Goal: Task Accomplishment & Management: Complete application form

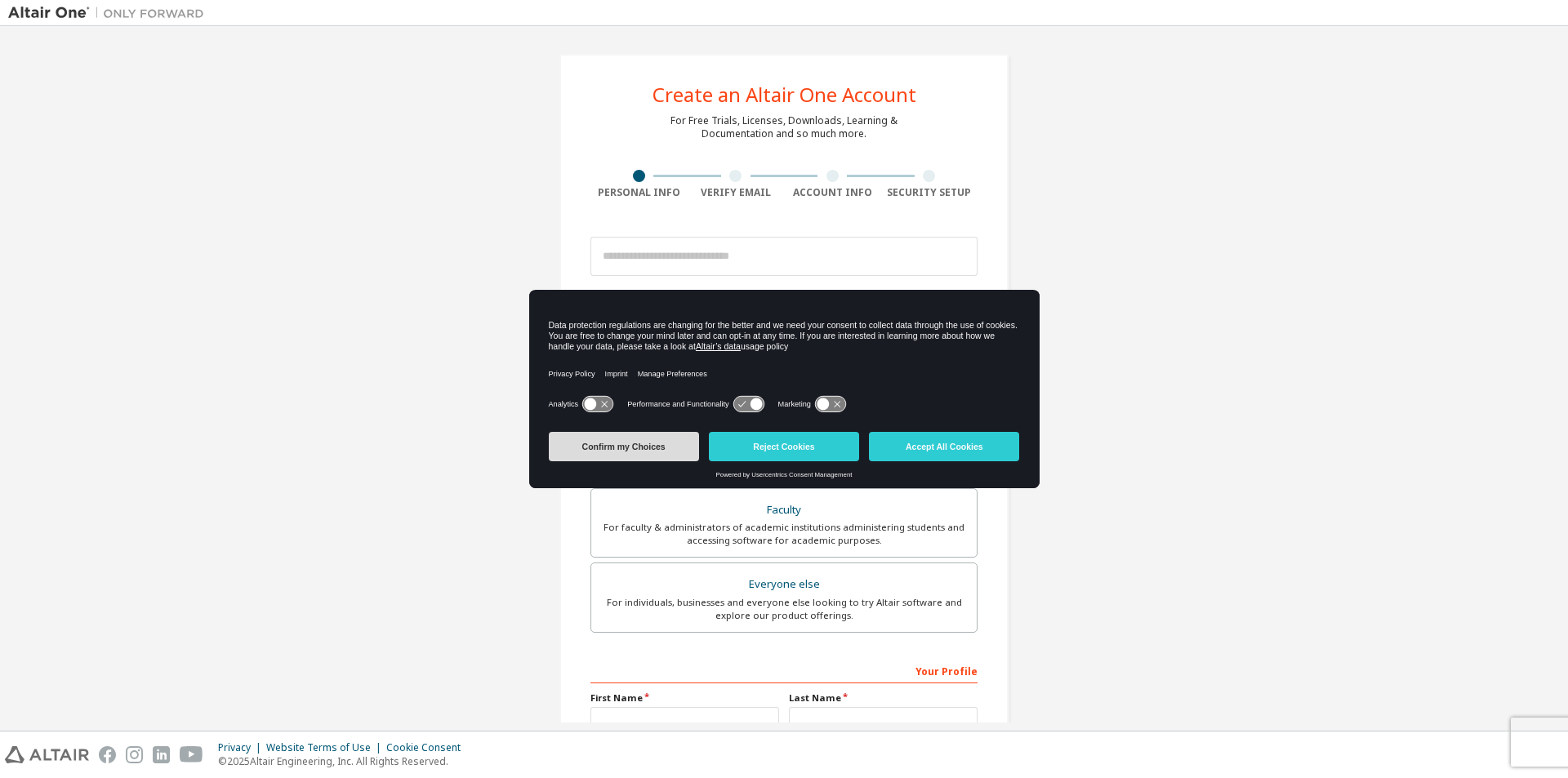
click at [606, 444] on button "Confirm my Choices" at bounding box center [623, 446] width 150 height 29
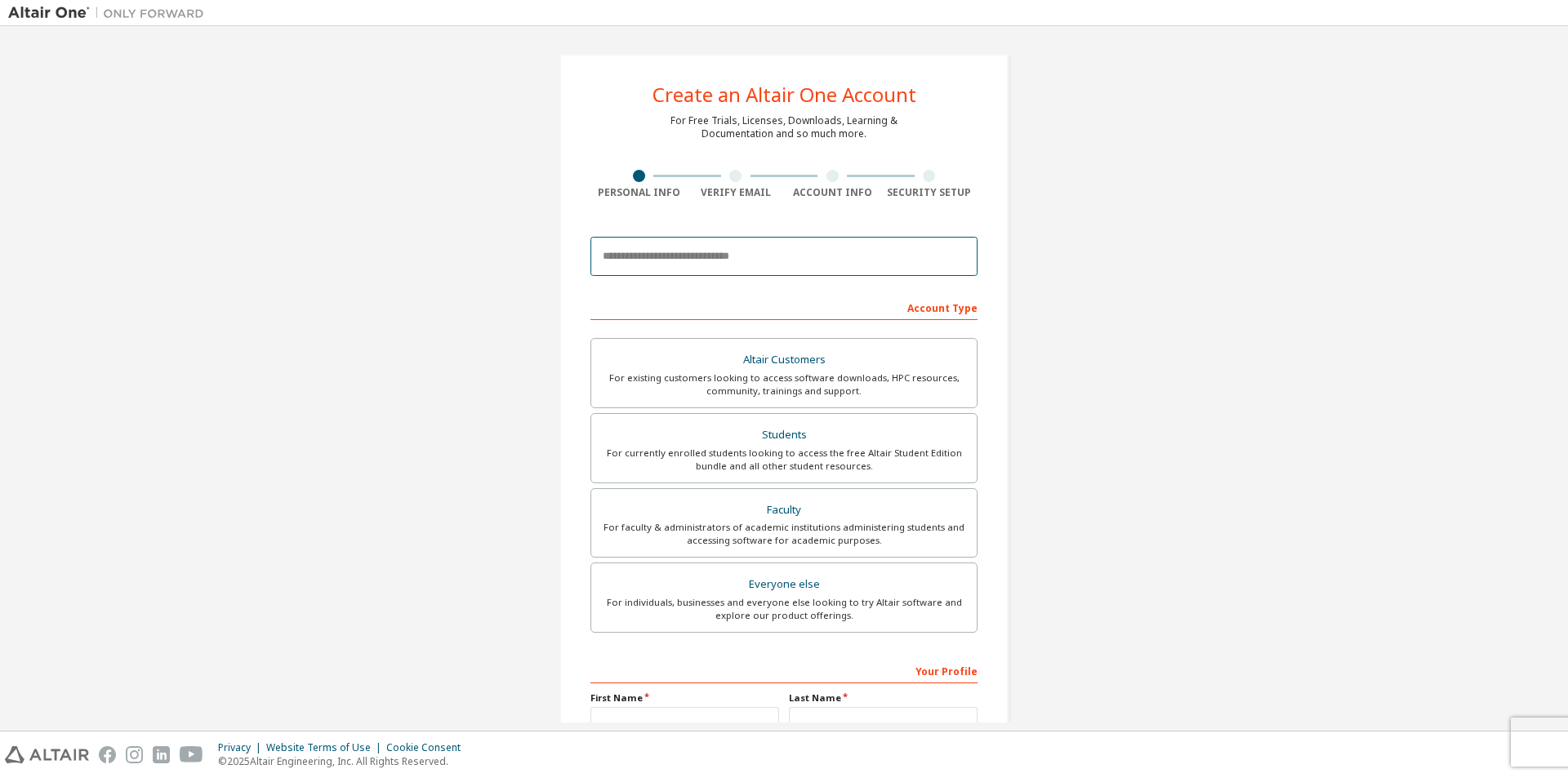
click at [682, 262] on input "email" at bounding box center [784, 256] width 387 height 39
click at [500, 304] on div "Create an Altair One Account For Free Trials, Licenses, Downloads, Learning & D…" at bounding box center [784, 466] width 1551 height 864
click at [636, 256] on input "email" at bounding box center [784, 256] width 387 height 39
click at [485, 296] on div "Create an Altair One Account For Free Trials, Licenses, Downloads, Learning & D…" at bounding box center [784, 466] width 1551 height 864
click at [619, 260] on input "email" at bounding box center [784, 256] width 387 height 39
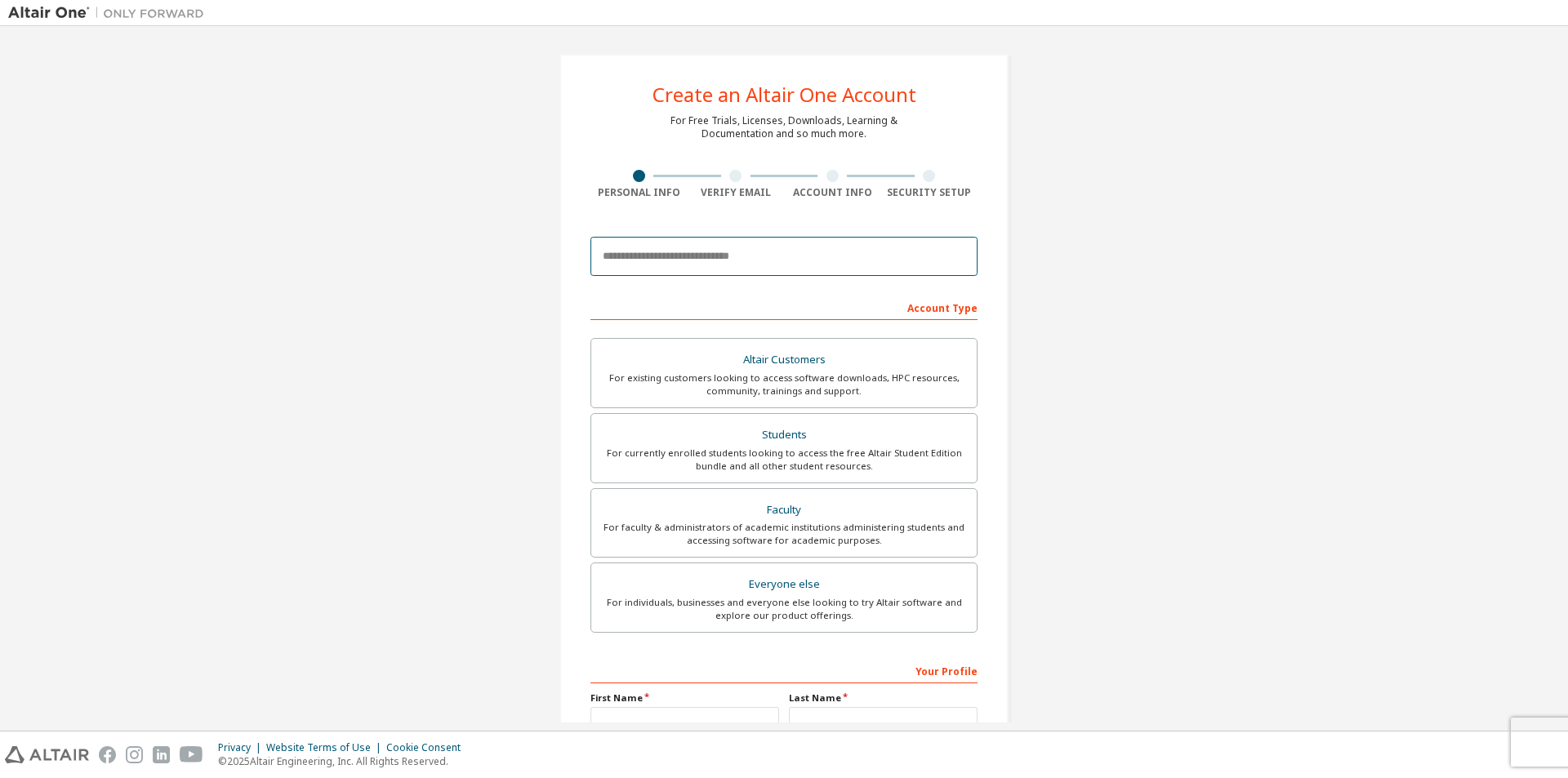
click at [625, 250] on input "email" at bounding box center [784, 256] width 387 height 39
click at [612, 191] on div "Personal Info" at bounding box center [638, 192] width 97 height 13
click at [610, 260] on input "email" at bounding box center [784, 256] width 387 height 39
click at [642, 212] on div "Create an Altair One Account For Free Trials, Licenses, Downloads, Learning & D…" at bounding box center [784, 465] width 449 height 825
click at [646, 252] on input "email" at bounding box center [784, 256] width 387 height 39
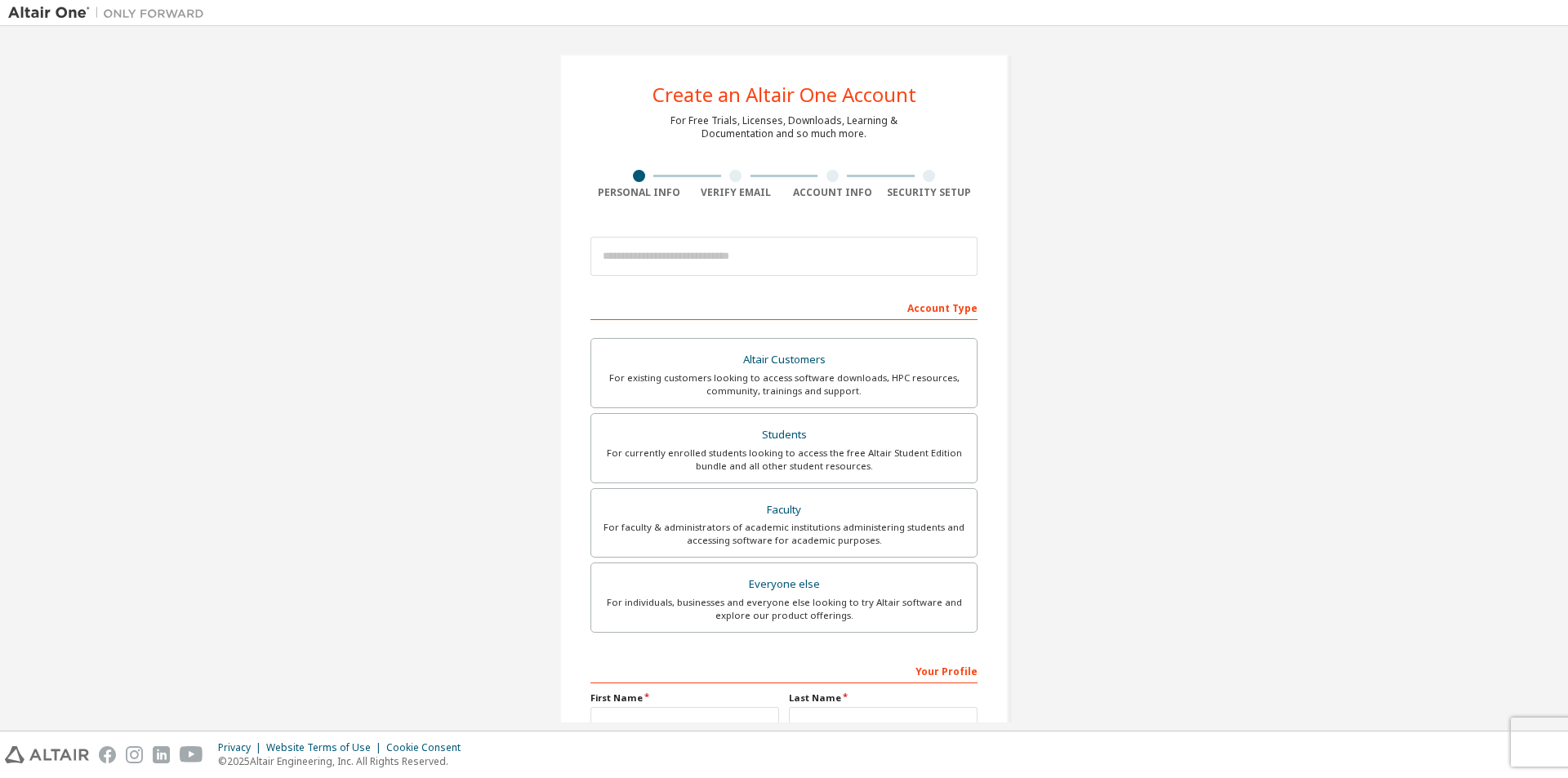
click at [648, 211] on div "Create an Altair One Account For Free Trials, Licenses, Downloads, Learning & D…" at bounding box center [784, 465] width 449 height 825
click at [631, 252] on input "email" at bounding box center [784, 256] width 387 height 39
click at [662, 214] on div "Create an Altair One Account For Free Trials, Licenses, Downloads, Learning & D…" at bounding box center [784, 465] width 449 height 825
click at [632, 256] on input "email" at bounding box center [784, 256] width 387 height 39
click at [540, 281] on div "Create an Altair One Account For Free Trials, Licenses, Downloads, Learning & D…" at bounding box center [784, 466] width 488 height 864
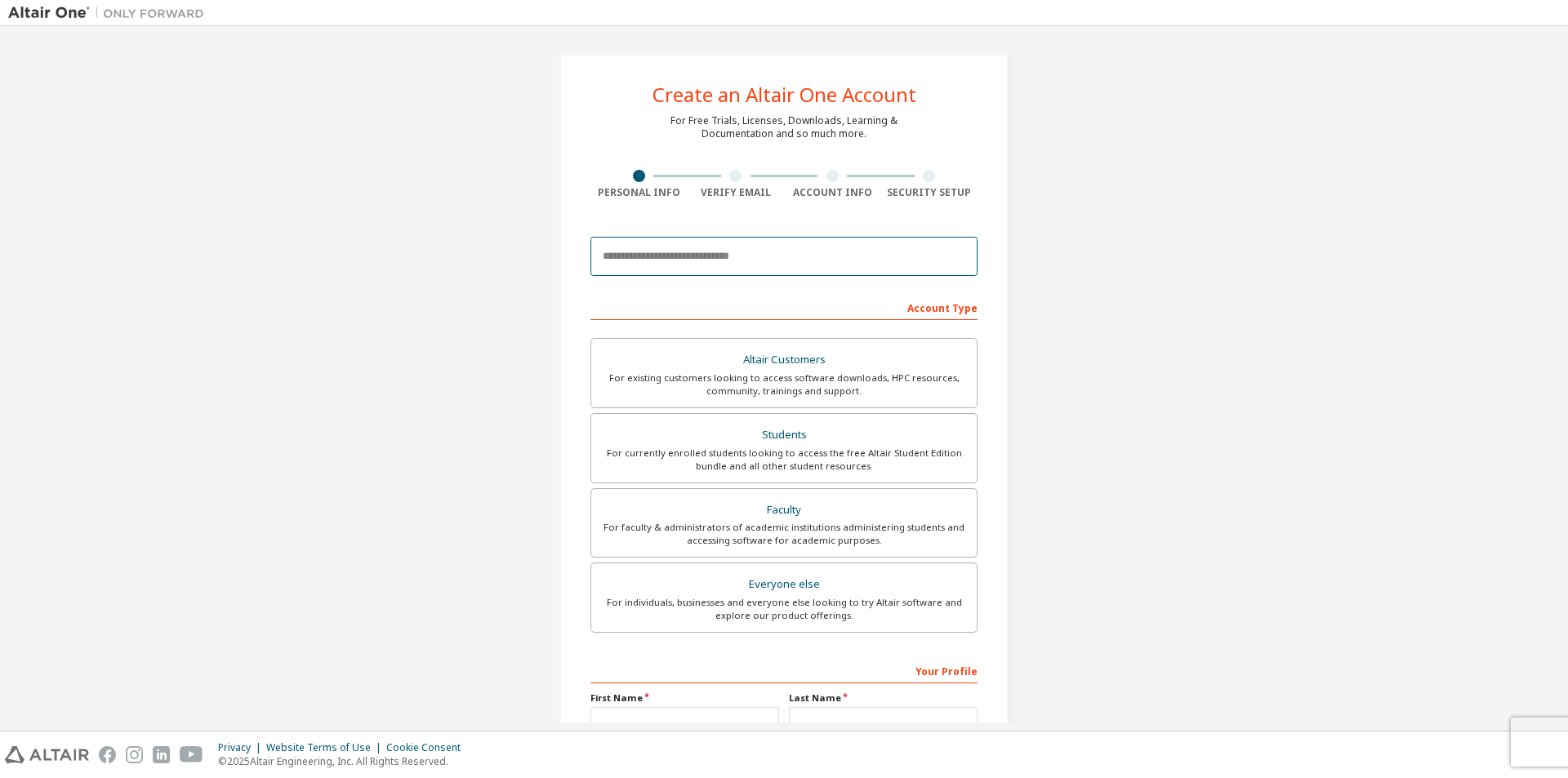
click at [620, 248] on input "email" at bounding box center [784, 256] width 387 height 39
click at [605, 253] on input "email" at bounding box center [784, 256] width 387 height 39
click at [642, 261] on input "email" at bounding box center [784, 256] width 387 height 39
click at [705, 253] on input "email" at bounding box center [784, 256] width 387 height 39
paste input "**********"
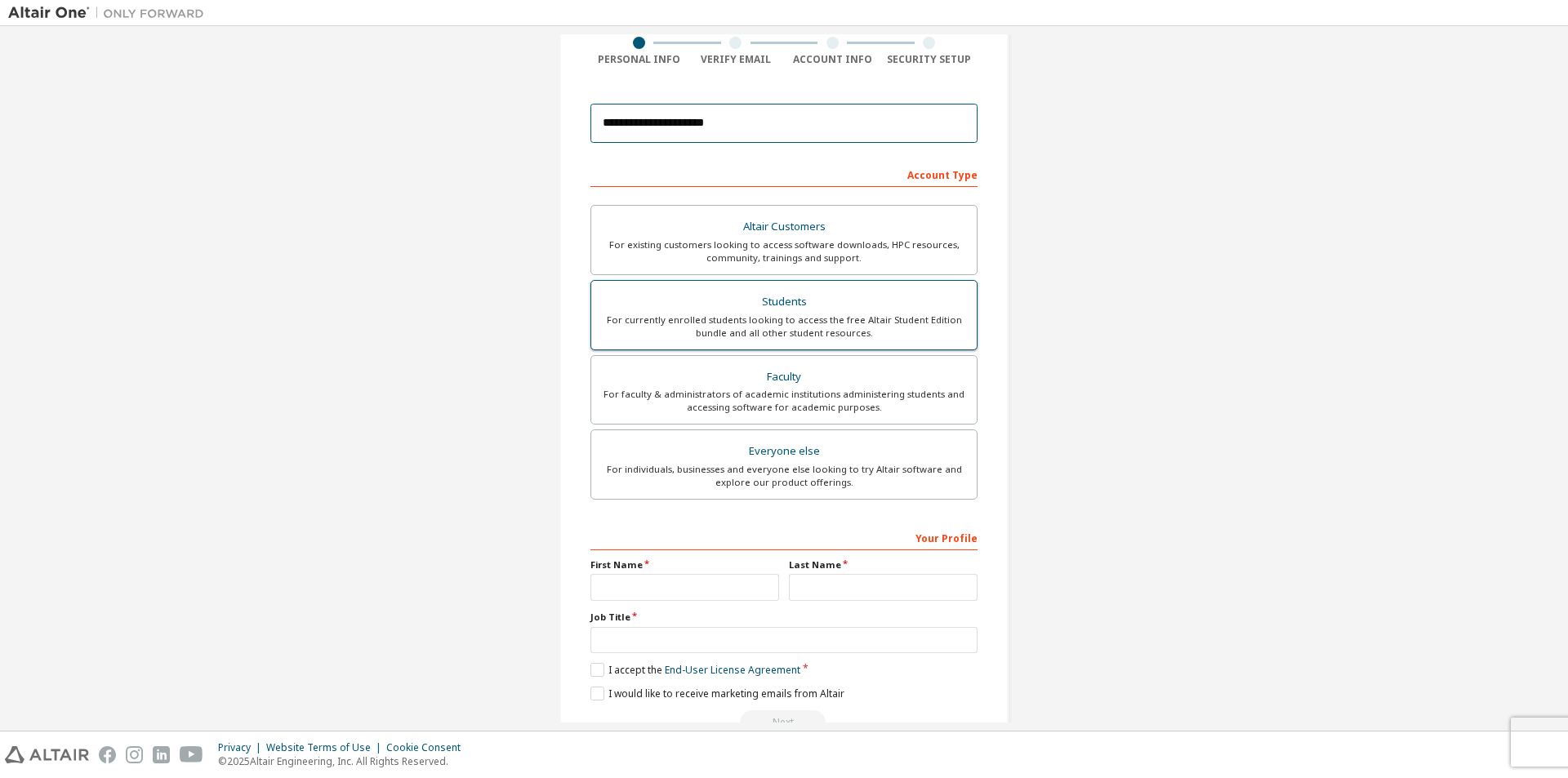
scroll to position [176, 0]
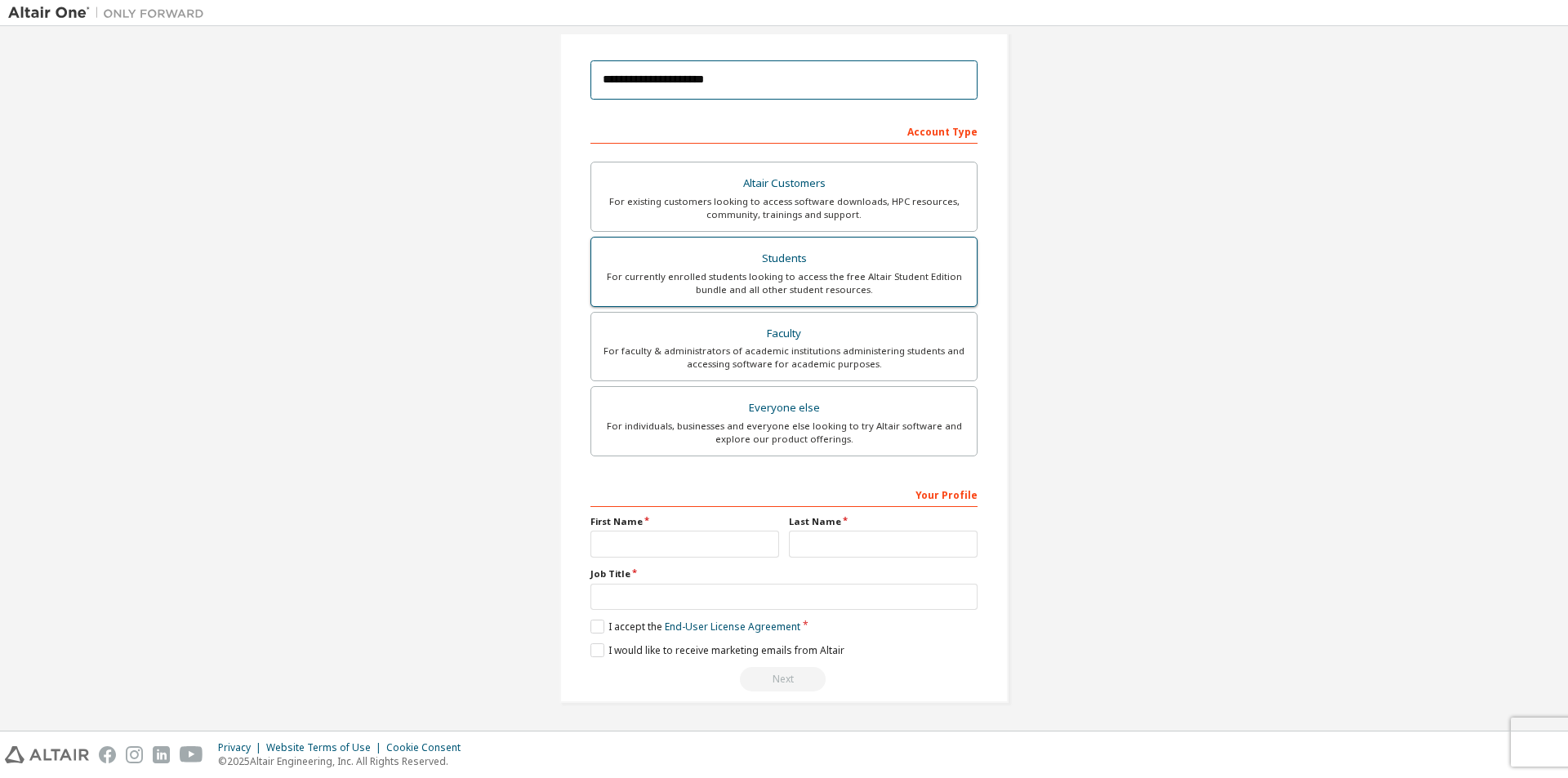
type input "**********"
click at [743, 285] on div "For currently enrolled students looking to access the free Altair Student Editi…" at bounding box center [784, 283] width 366 height 26
click at [624, 543] on input "text" at bounding box center [684, 543] width 189 height 27
type input "*"
type input "****"
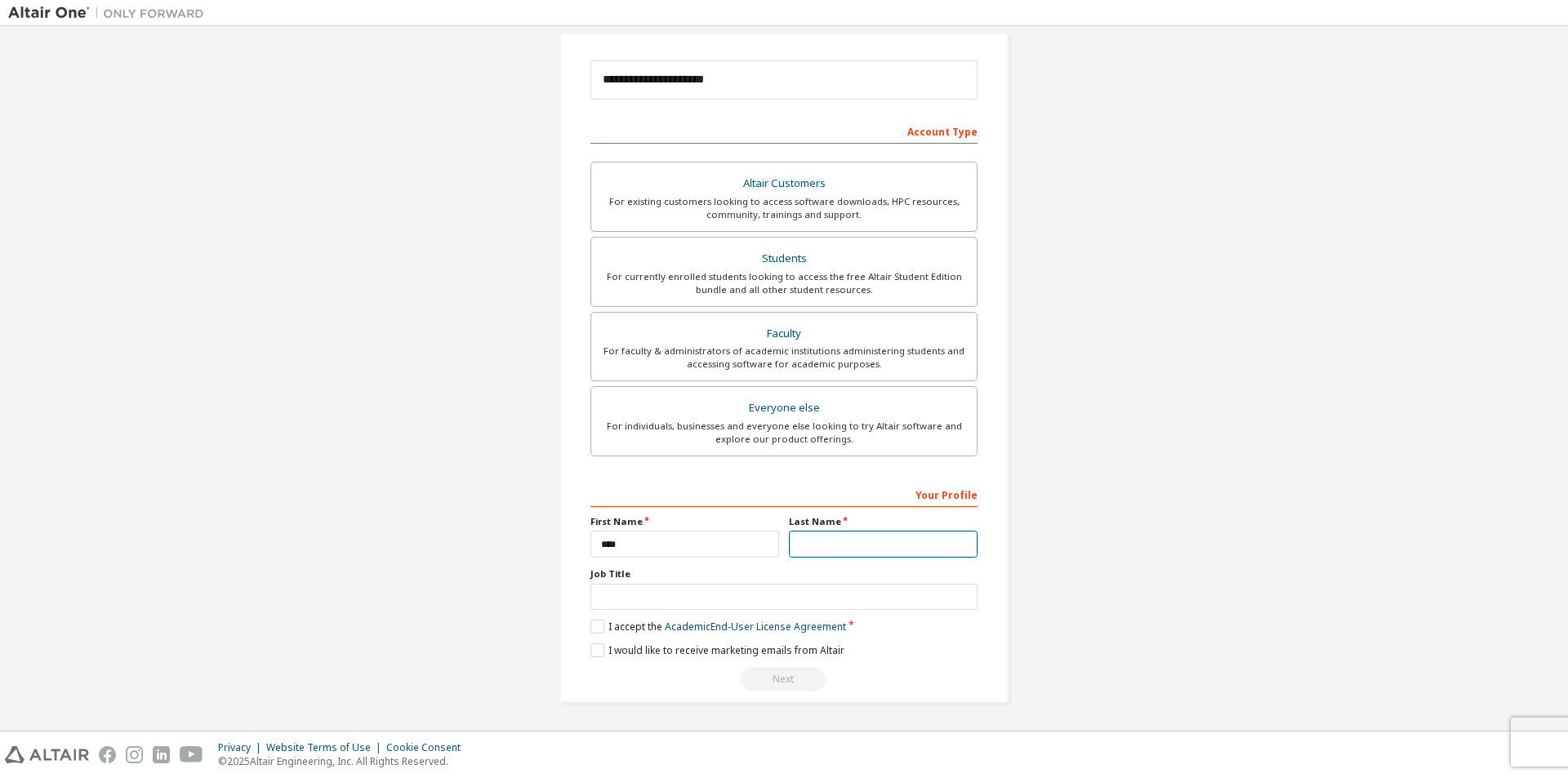
click at [901, 548] on input "text" at bounding box center [883, 543] width 189 height 27
type input "*****"
click at [714, 594] on input "text" at bounding box center [784, 597] width 387 height 27
type input "*******"
click at [591, 624] on label "I accept the Academic End-User License Agreement" at bounding box center [718, 626] width 255 height 14
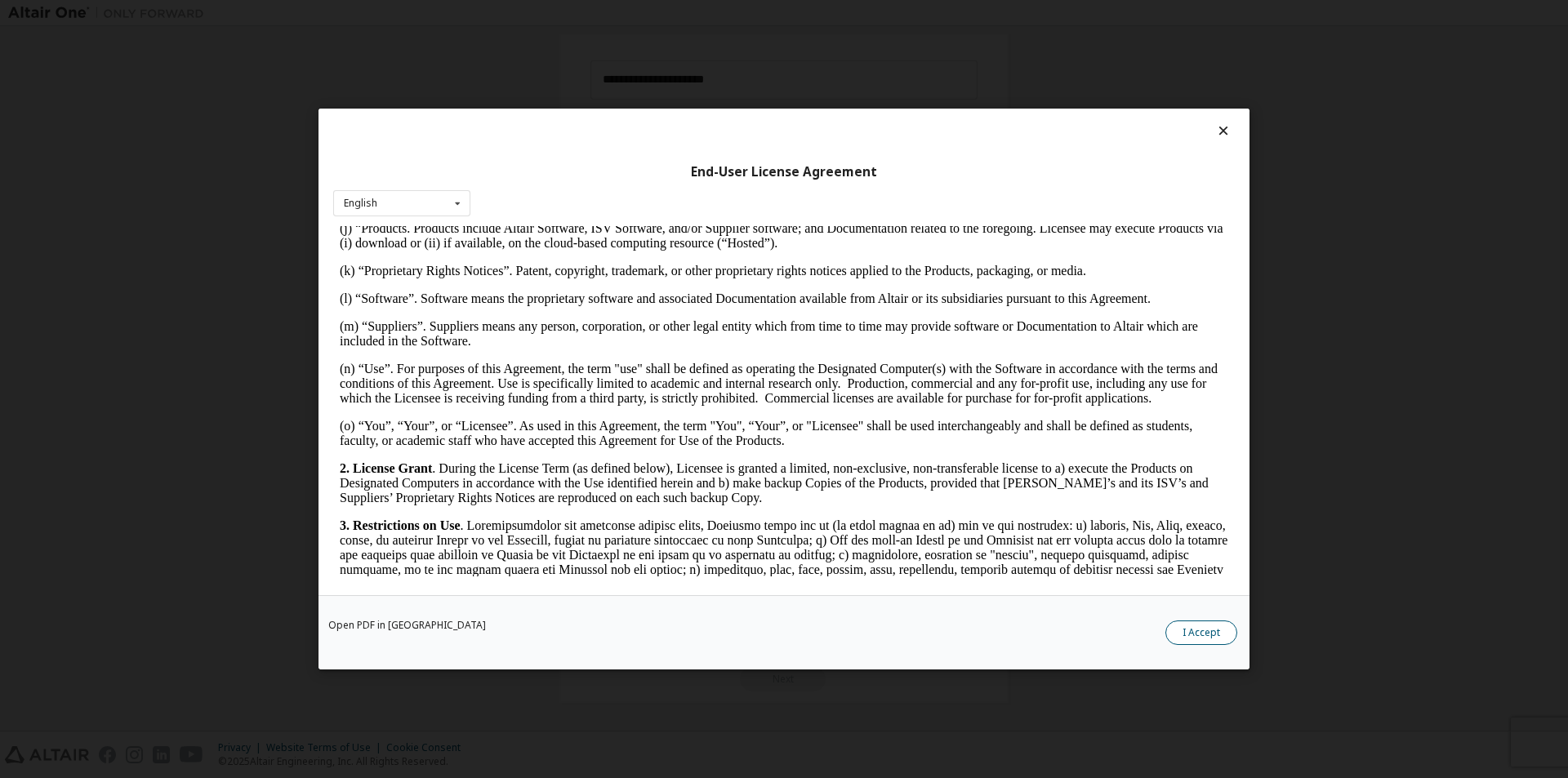
scroll to position [2446, 0]
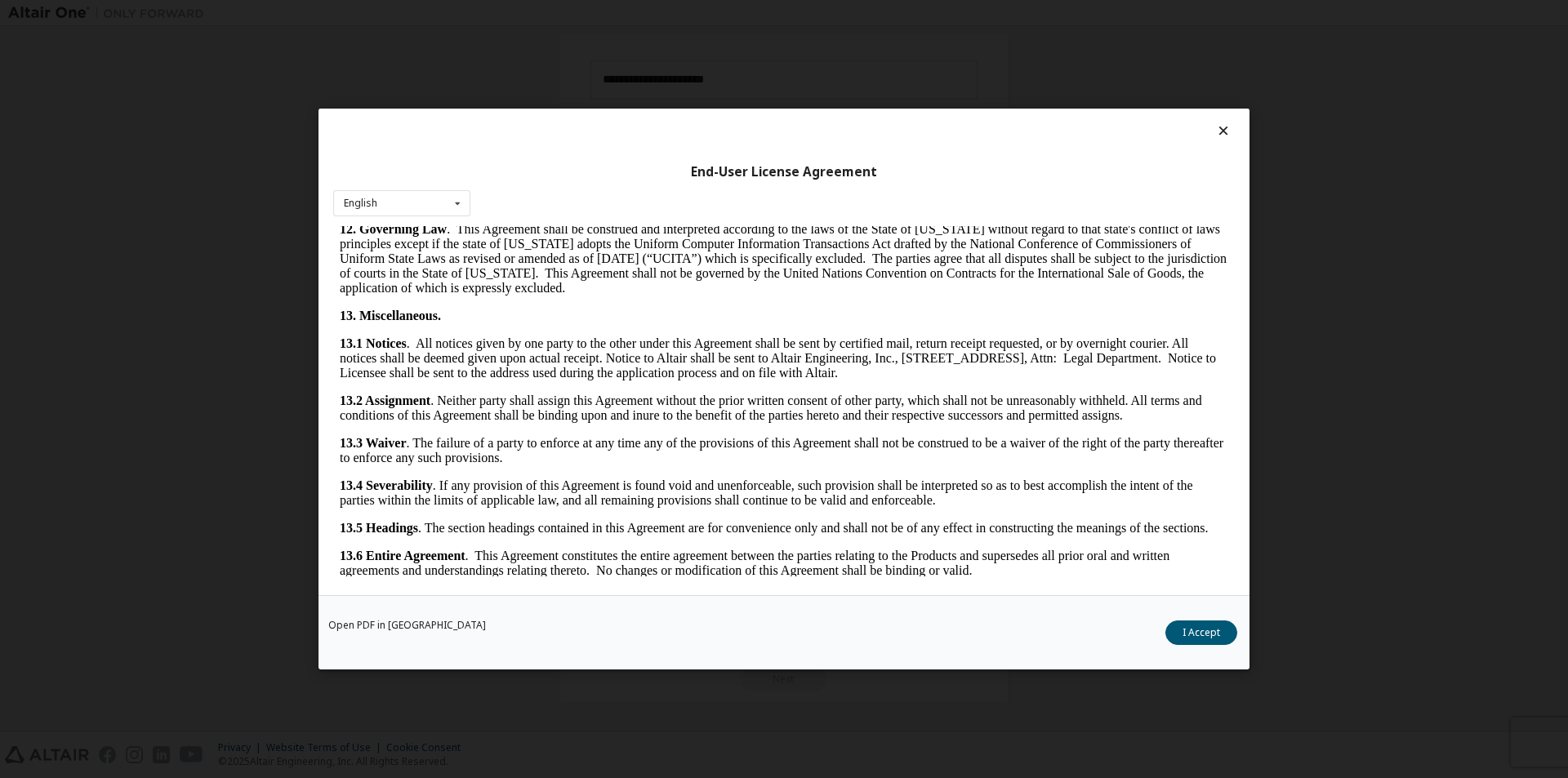
click at [1181, 627] on button "I Accept" at bounding box center [1201, 633] width 72 height 24
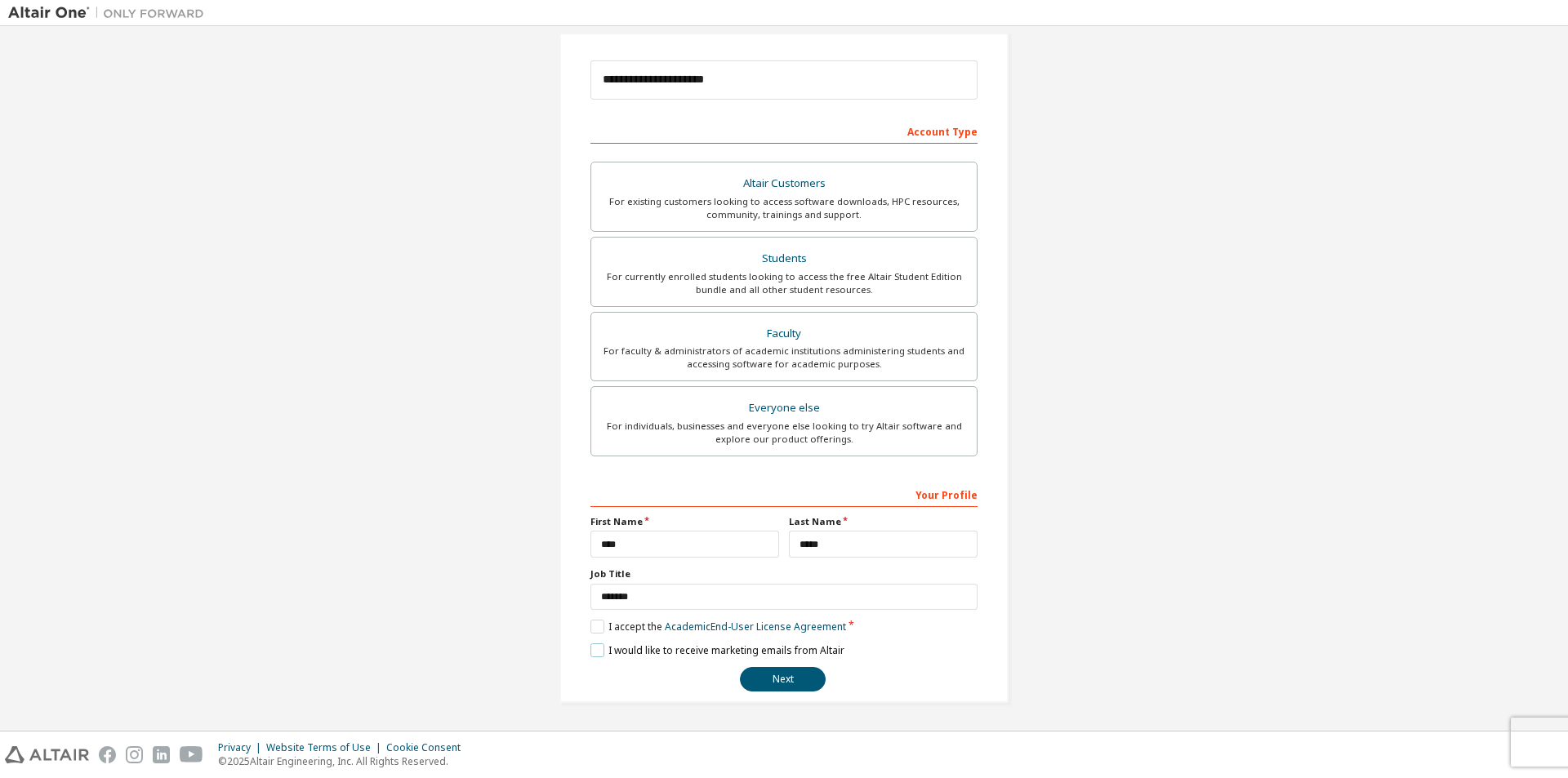
click at [592, 648] on label "I would like to receive marketing emails from Altair" at bounding box center [717, 649] width 254 height 14
click at [595, 651] on label "I would like to receive marketing emails from Altair" at bounding box center [717, 649] width 254 height 14
click at [778, 687] on button "Next" at bounding box center [782, 679] width 85 height 24
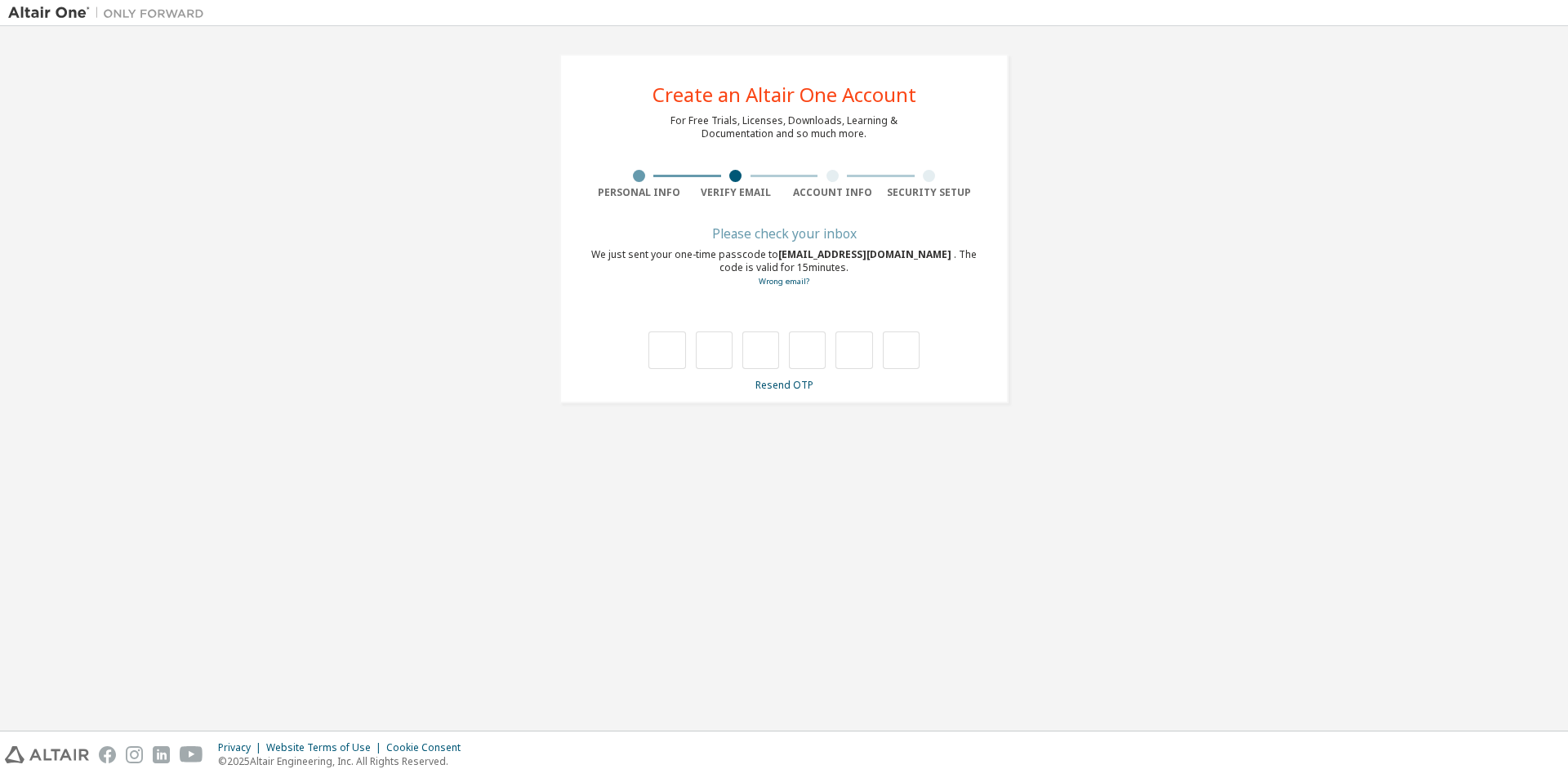
scroll to position [0, 0]
click at [661, 351] on input "text" at bounding box center [667, 350] width 37 height 38
type input "*"
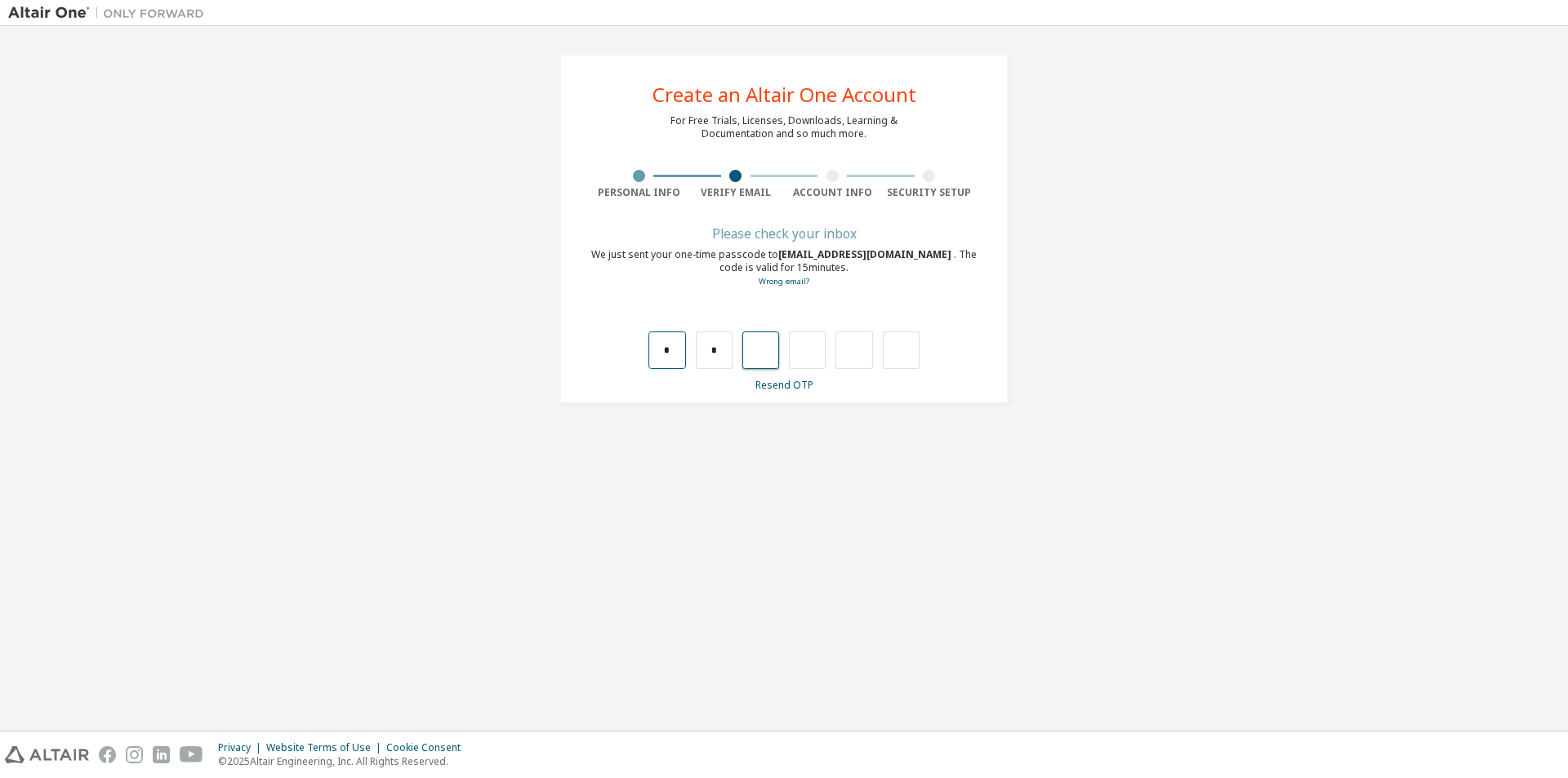
type input "*"
